Goal: Task Accomplishment & Management: Complete application form

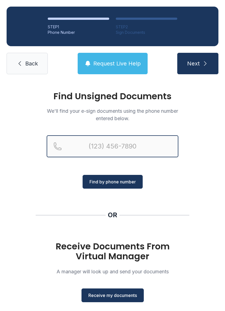
click at [90, 153] on input "Reservation phone number" at bounding box center [113, 146] width 132 height 22
type input "[PHONE_NUMBER]"
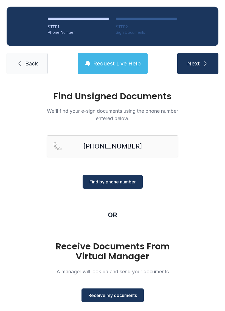
click at [120, 182] on span "Find by phone number" at bounding box center [113, 181] width 46 height 7
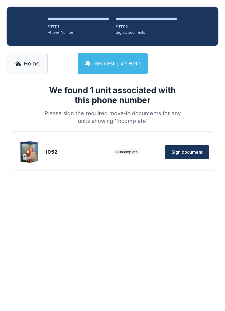
click at [189, 154] on span "Sign document" at bounding box center [187, 152] width 31 height 7
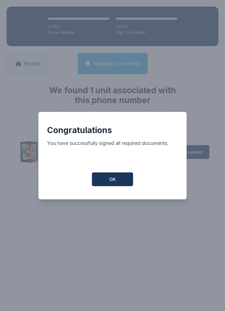
click at [107, 186] on button "OK" at bounding box center [112, 179] width 41 height 14
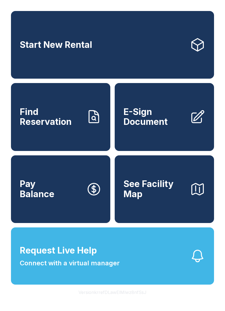
click at [160, 210] on button "See Facility Map" at bounding box center [165, 189] width 100 height 68
click at [173, 138] on link "E-Sign Document" at bounding box center [165, 117] width 100 height 68
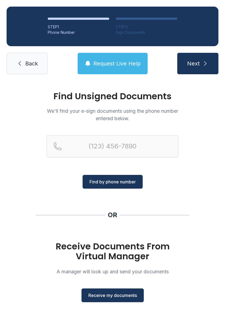
click at [121, 292] on span "Receive my documents" at bounding box center [113, 295] width 49 height 7
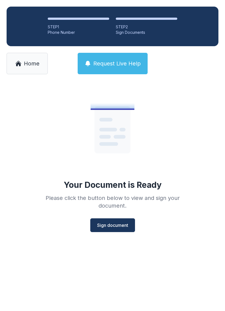
click at [117, 222] on span "Sign document" at bounding box center [112, 225] width 31 height 7
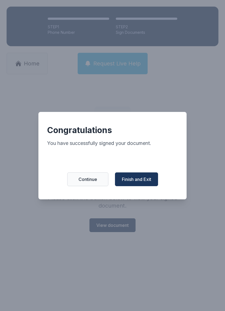
click at [138, 178] on button "Finish and Exit" at bounding box center [136, 179] width 43 height 14
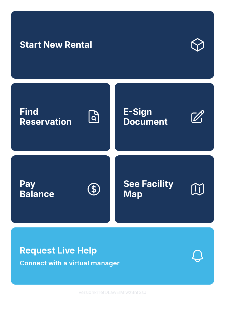
click at [162, 141] on link "E-Sign Document" at bounding box center [165, 117] width 100 height 68
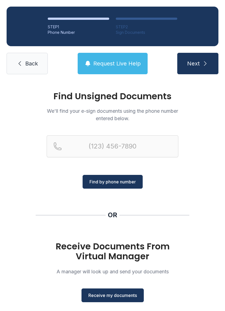
click at [122, 294] on span "Receive my documents" at bounding box center [113, 295] width 49 height 7
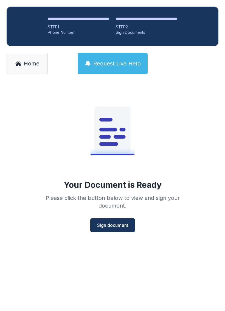
click at [117, 223] on span "Sign document" at bounding box center [112, 225] width 31 height 7
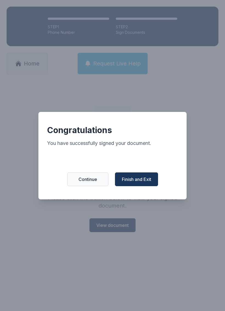
click at [142, 181] on span "Finish and Exit" at bounding box center [136, 179] width 29 height 7
